Goal: Use online tool/utility

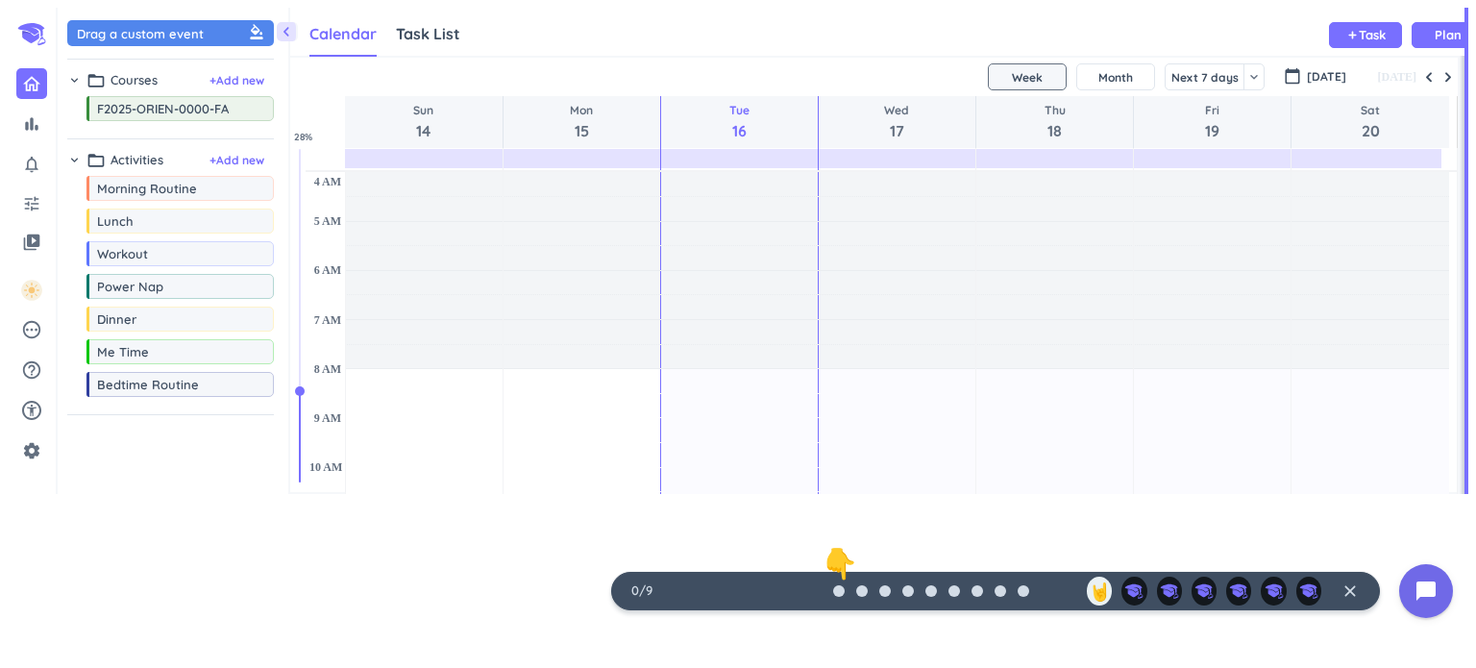
scroll to position [607, 1176]
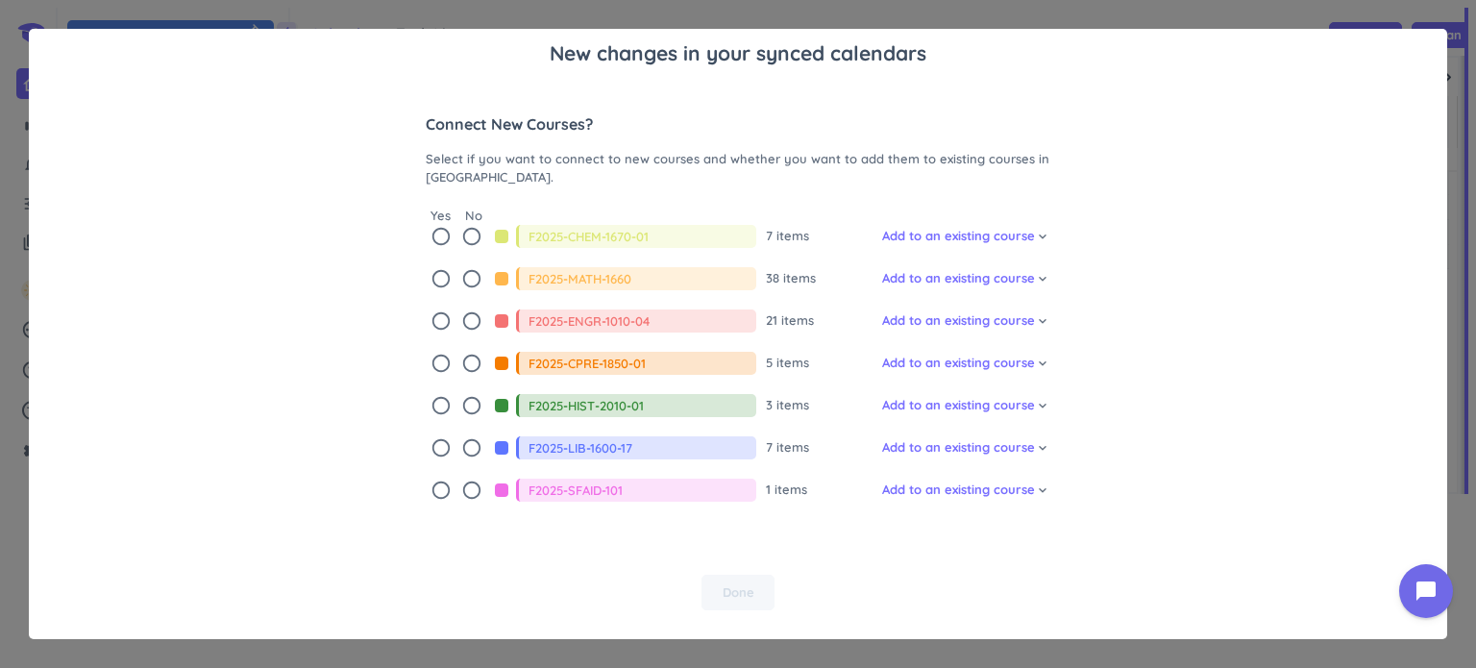
click at [433, 237] on icon "radio_button_unchecked" at bounding box center [441, 236] width 21 height 21
click at [438, 276] on icon "radio_button_unchecked" at bounding box center [441, 278] width 21 height 21
click at [439, 318] on icon "radio_button_unchecked" at bounding box center [441, 320] width 21 height 21
click at [436, 355] on icon "radio_button_unchecked" at bounding box center [441, 363] width 21 height 21
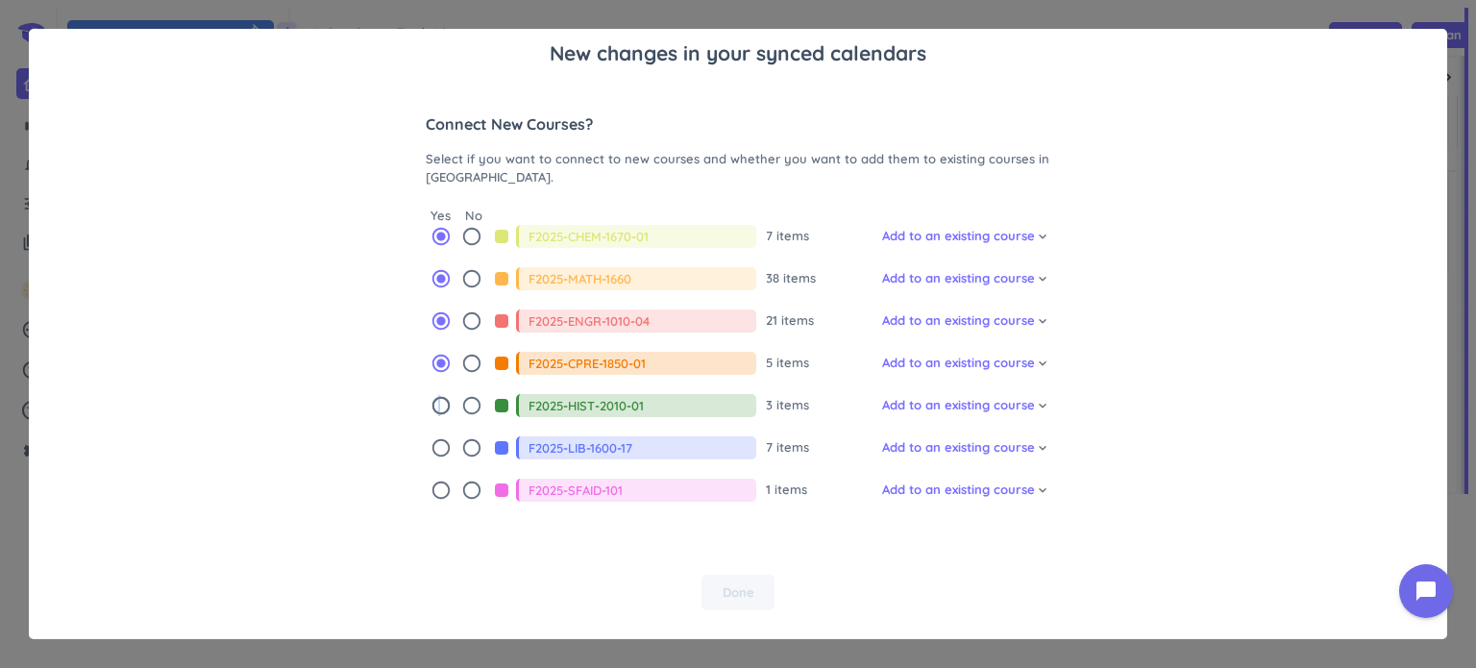
click at [434, 404] on icon "radio_button_unchecked" at bounding box center [441, 405] width 21 height 21
click at [434, 451] on icon "radio_button_unchecked" at bounding box center [441, 447] width 21 height 21
click at [431, 487] on icon "radio_button_unchecked" at bounding box center [441, 490] width 21 height 21
click at [734, 586] on span "Done" at bounding box center [739, 592] width 32 height 19
